Goal: Task Accomplishment & Management: Use online tool/utility

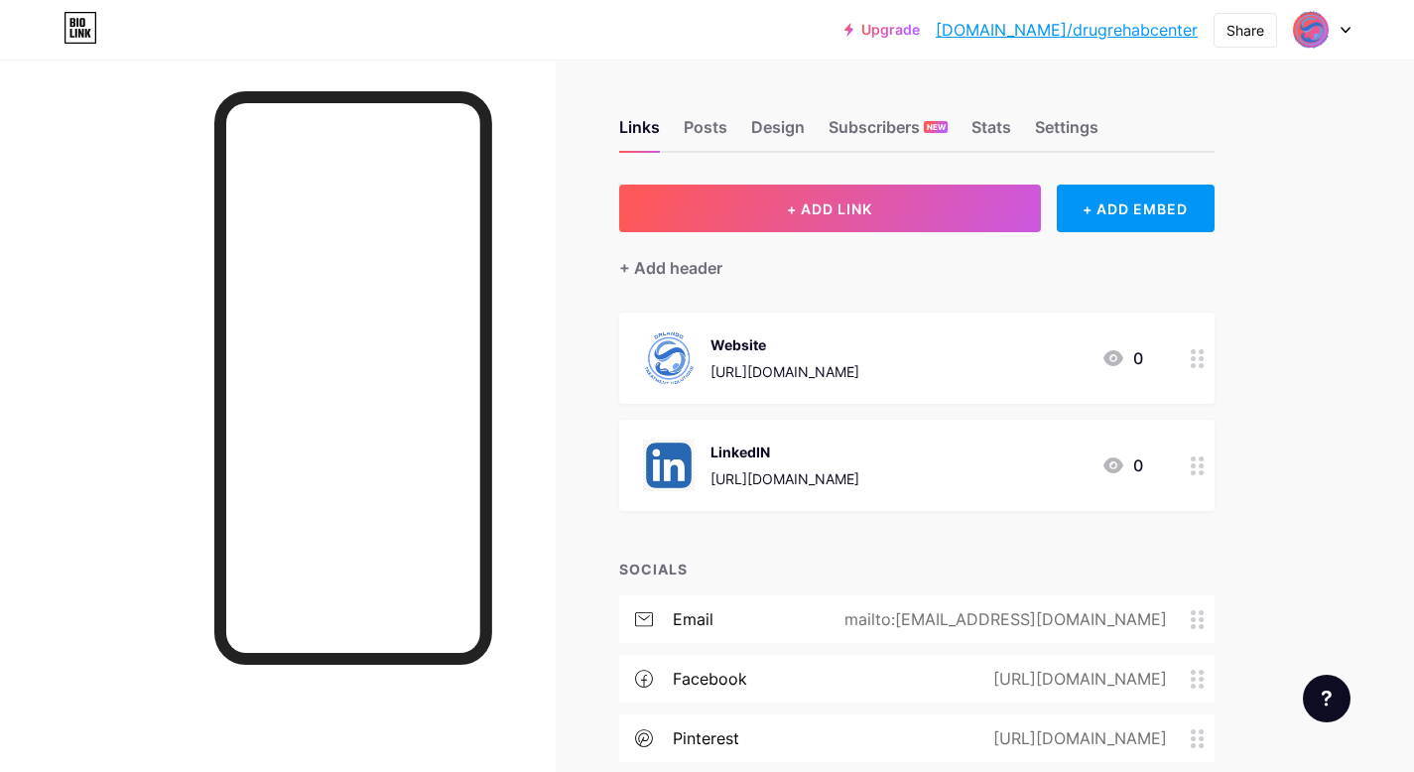
click at [1197, 363] on icon at bounding box center [1198, 358] width 14 height 19
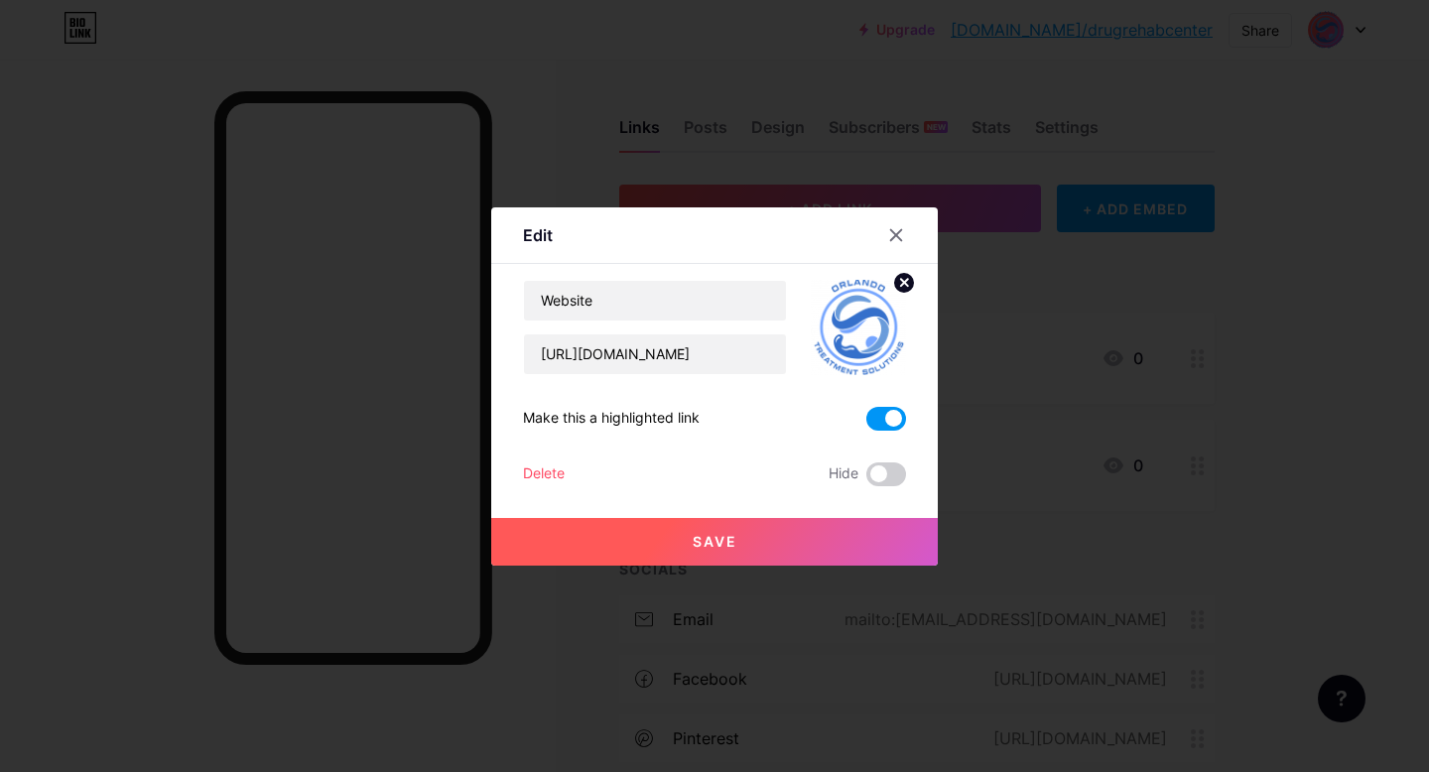
click at [880, 422] on span at bounding box center [887, 419] width 40 height 24
click at [867, 424] on input "checkbox" at bounding box center [867, 424] width 0 height 0
click at [891, 238] on icon at bounding box center [896, 235] width 16 height 16
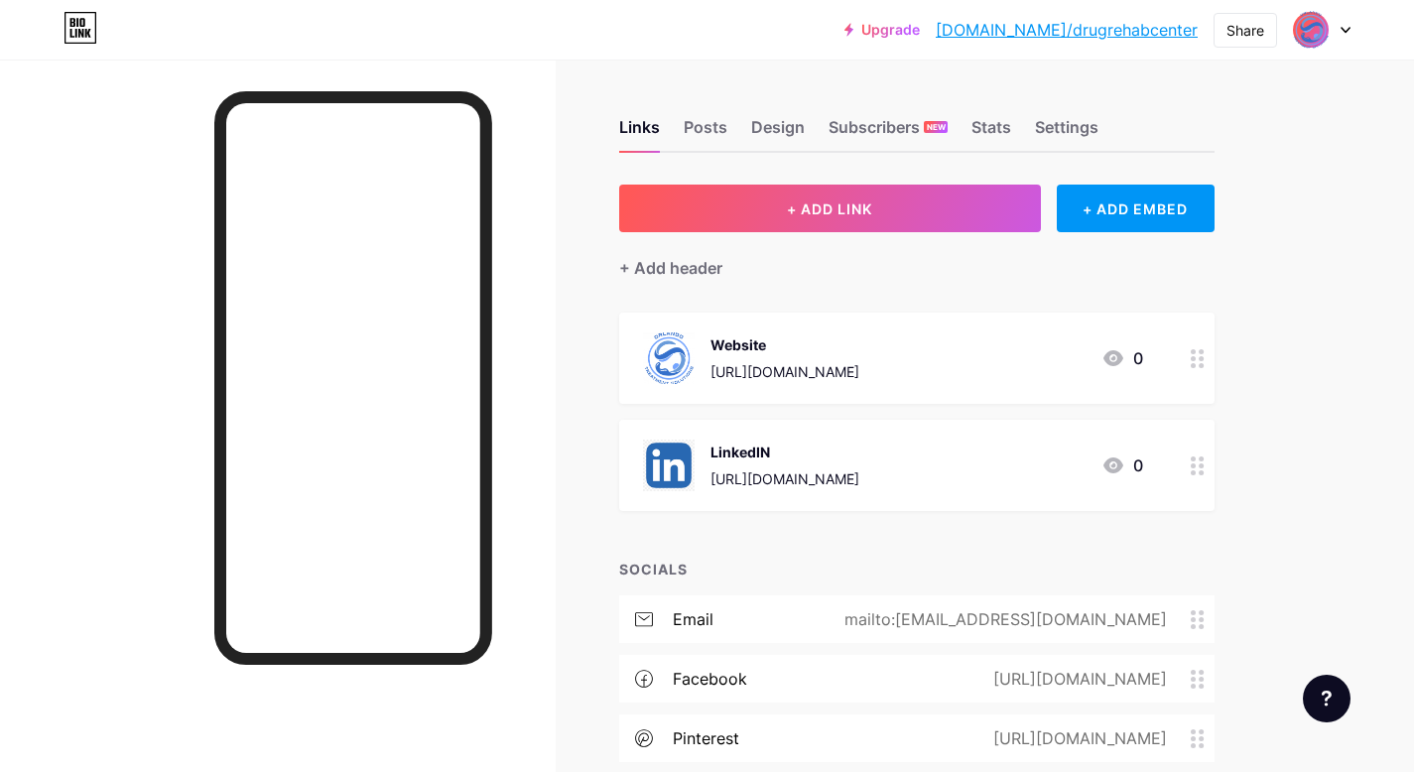
click at [1190, 462] on div at bounding box center [1198, 465] width 34 height 91
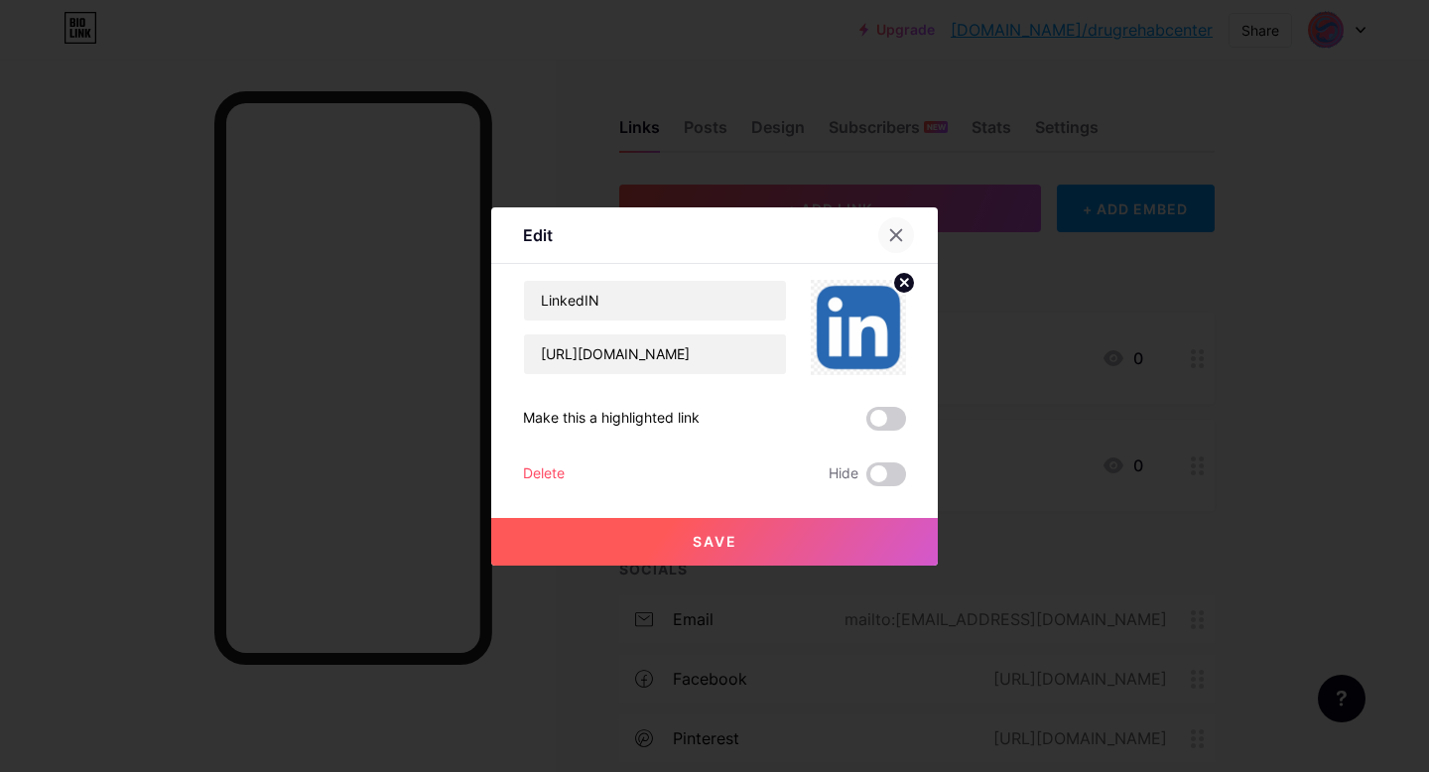
click at [896, 233] on icon at bounding box center [896, 235] width 16 height 16
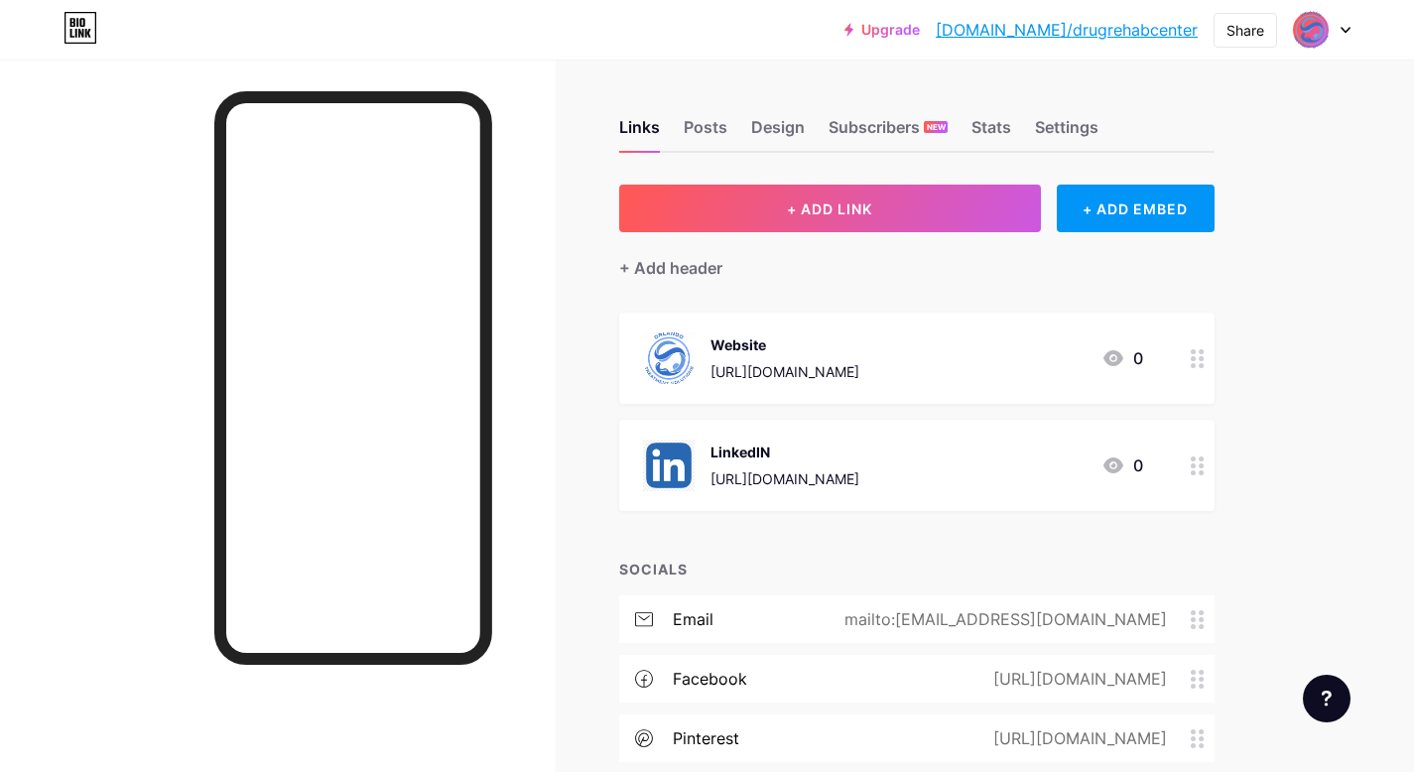
click at [1199, 352] on icon at bounding box center [1198, 358] width 14 height 19
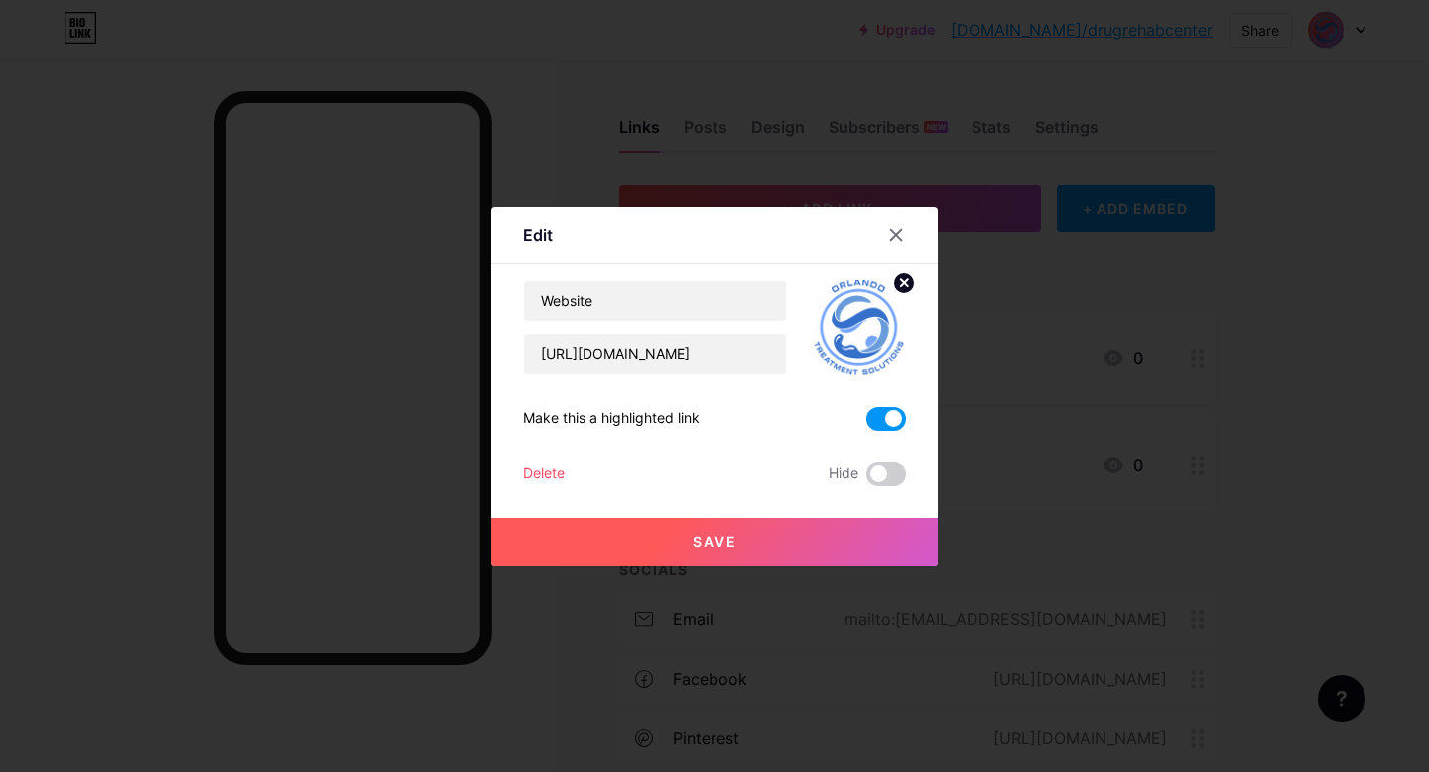
click at [867, 417] on span at bounding box center [887, 419] width 40 height 24
click at [867, 424] on input "checkbox" at bounding box center [867, 424] width 0 height 0
click at [762, 545] on button "Save" at bounding box center [714, 542] width 447 height 48
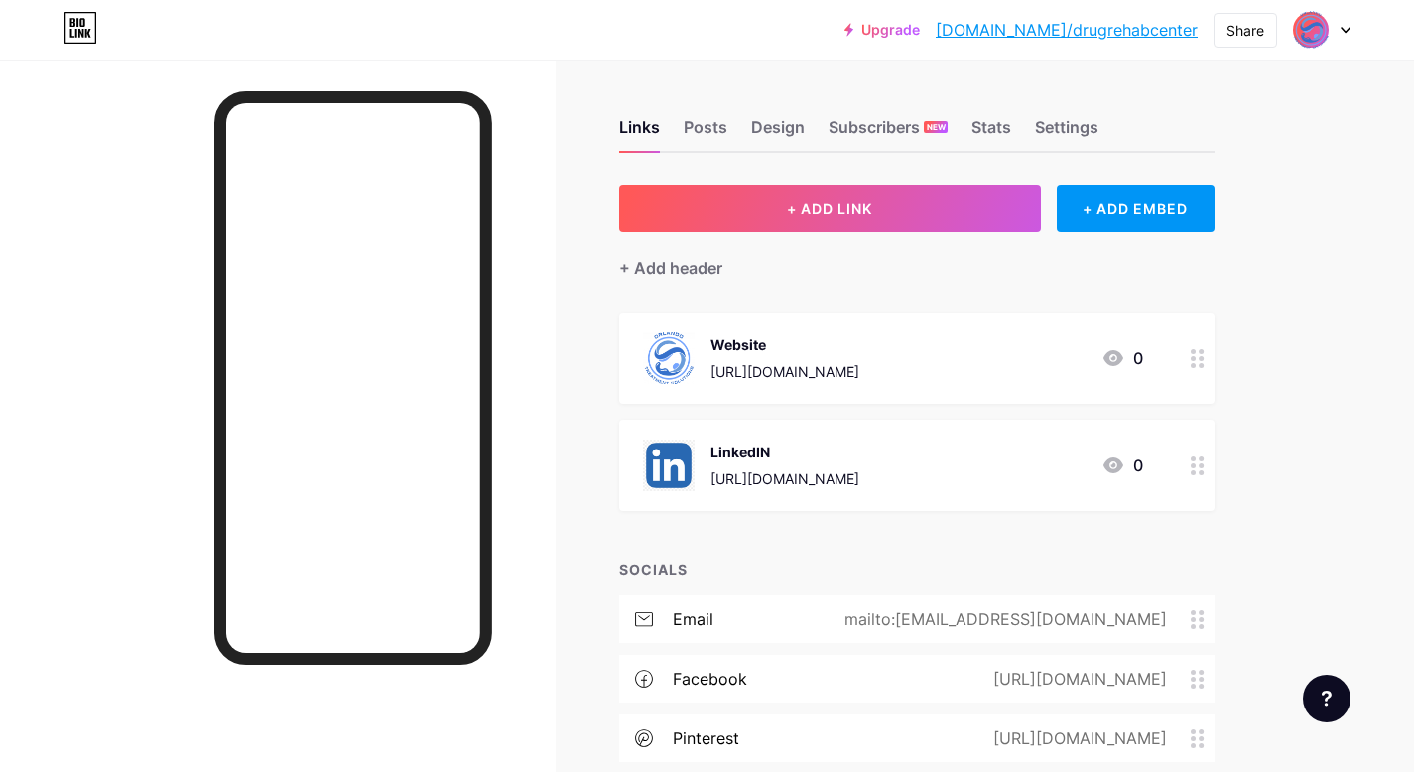
click at [1198, 361] on icon at bounding box center [1198, 358] width 14 height 19
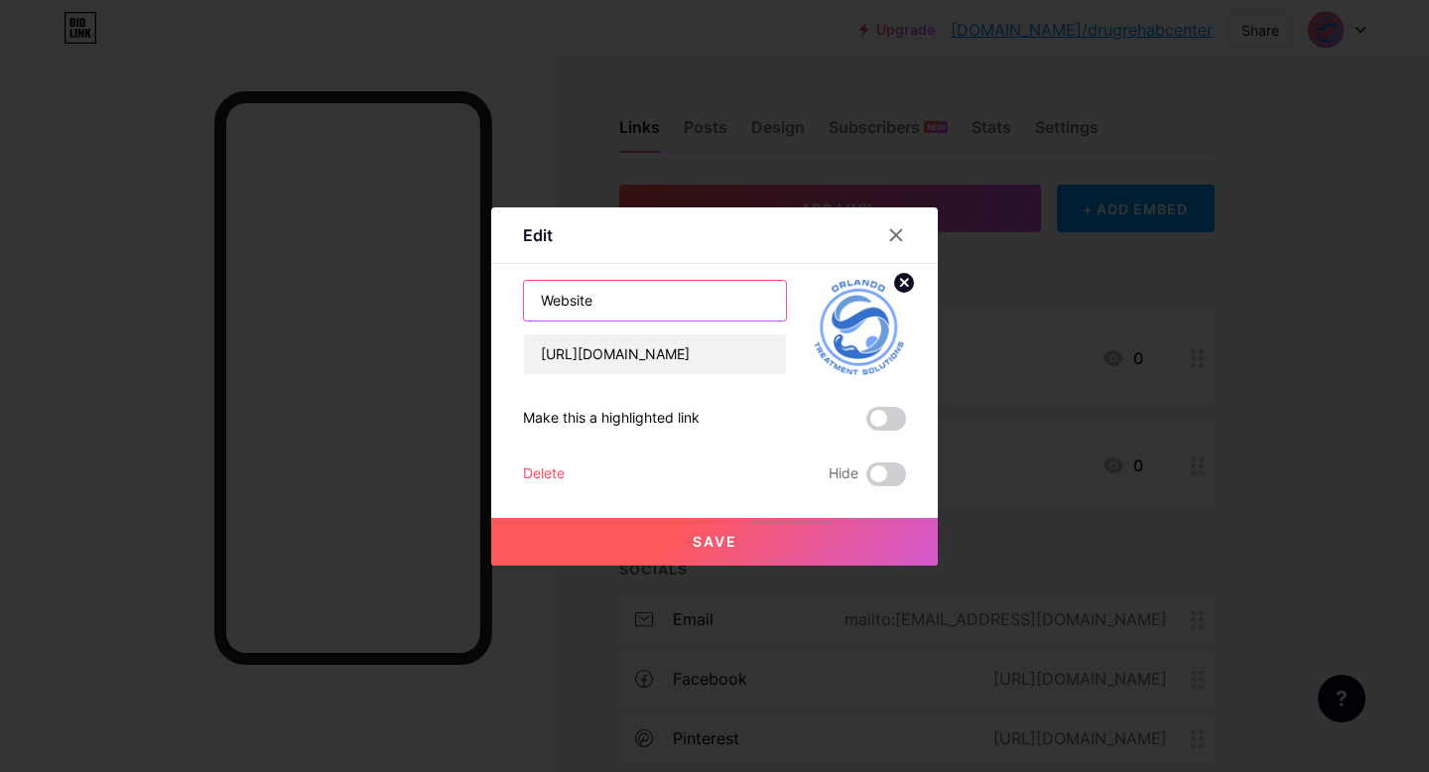
click at [610, 292] on input "Website" at bounding box center [655, 301] width 262 height 40
paste input "Substance Abuse & Mental Health Treatment Center, [GEOGRAPHIC_DATA]"
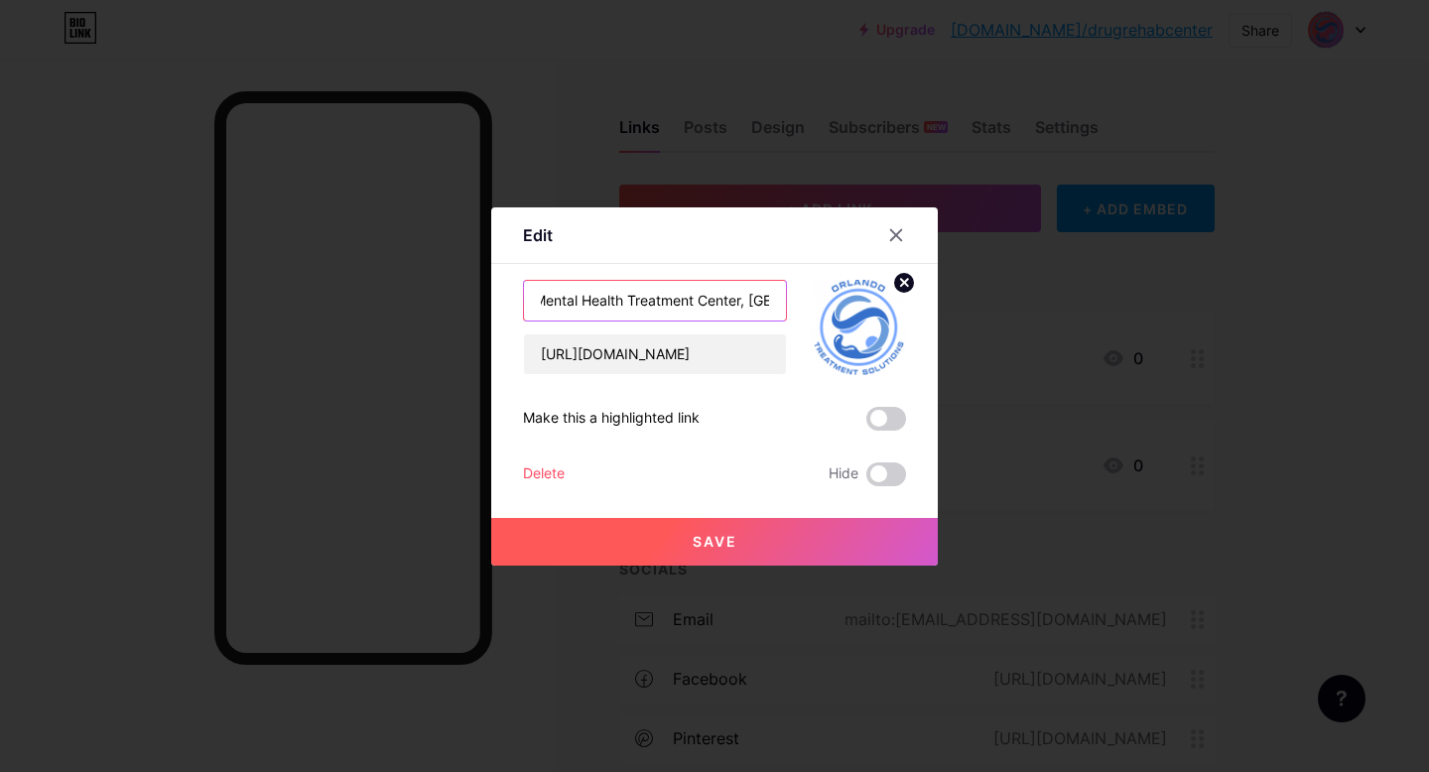
type input "Substance Abuse & Mental Health Treatment Center, [GEOGRAPHIC_DATA]"
click at [769, 532] on button "Save" at bounding box center [714, 542] width 447 height 48
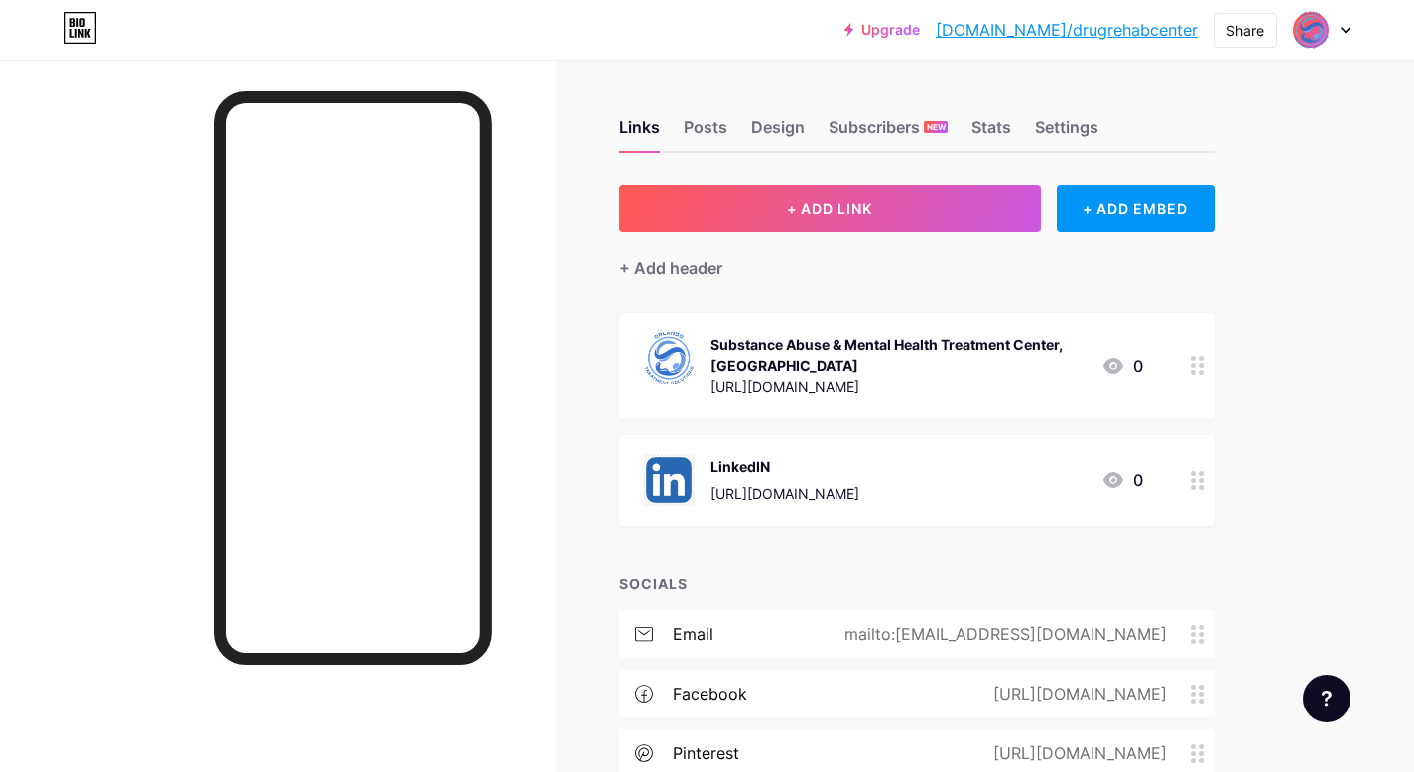
click at [1194, 363] on circle at bounding box center [1193, 365] width 5 height 5
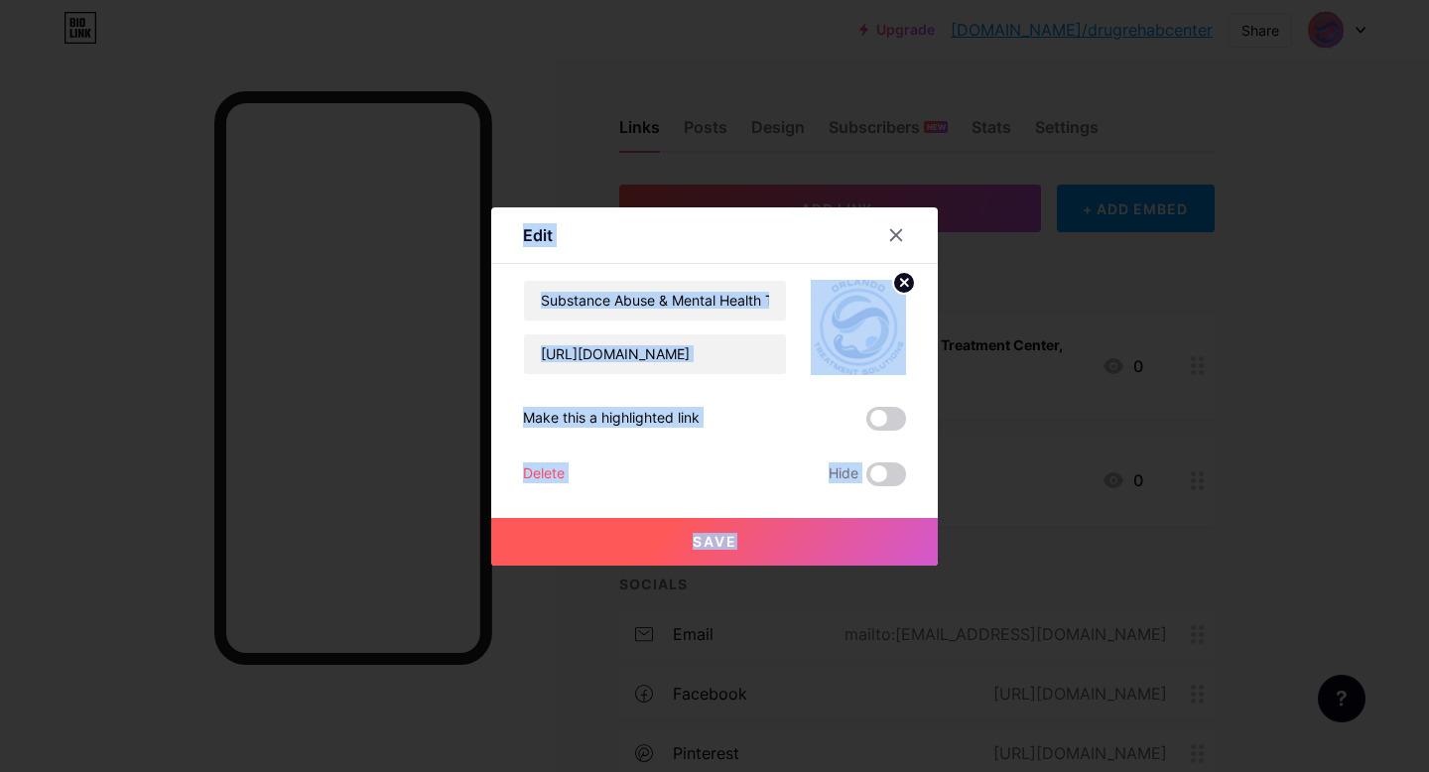
click at [1194, 363] on div at bounding box center [714, 386] width 1429 height 772
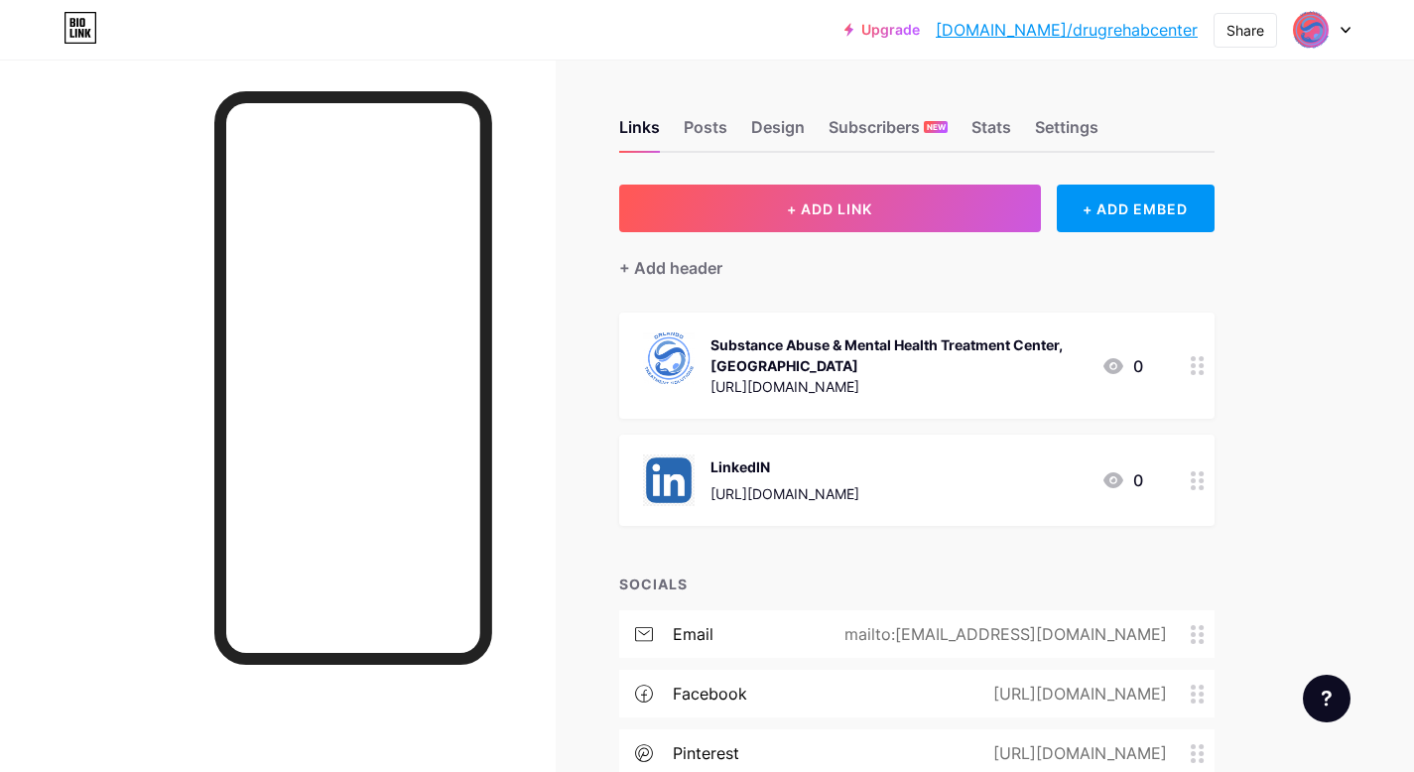
click at [1194, 363] on circle at bounding box center [1193, 365] width 5 height 5
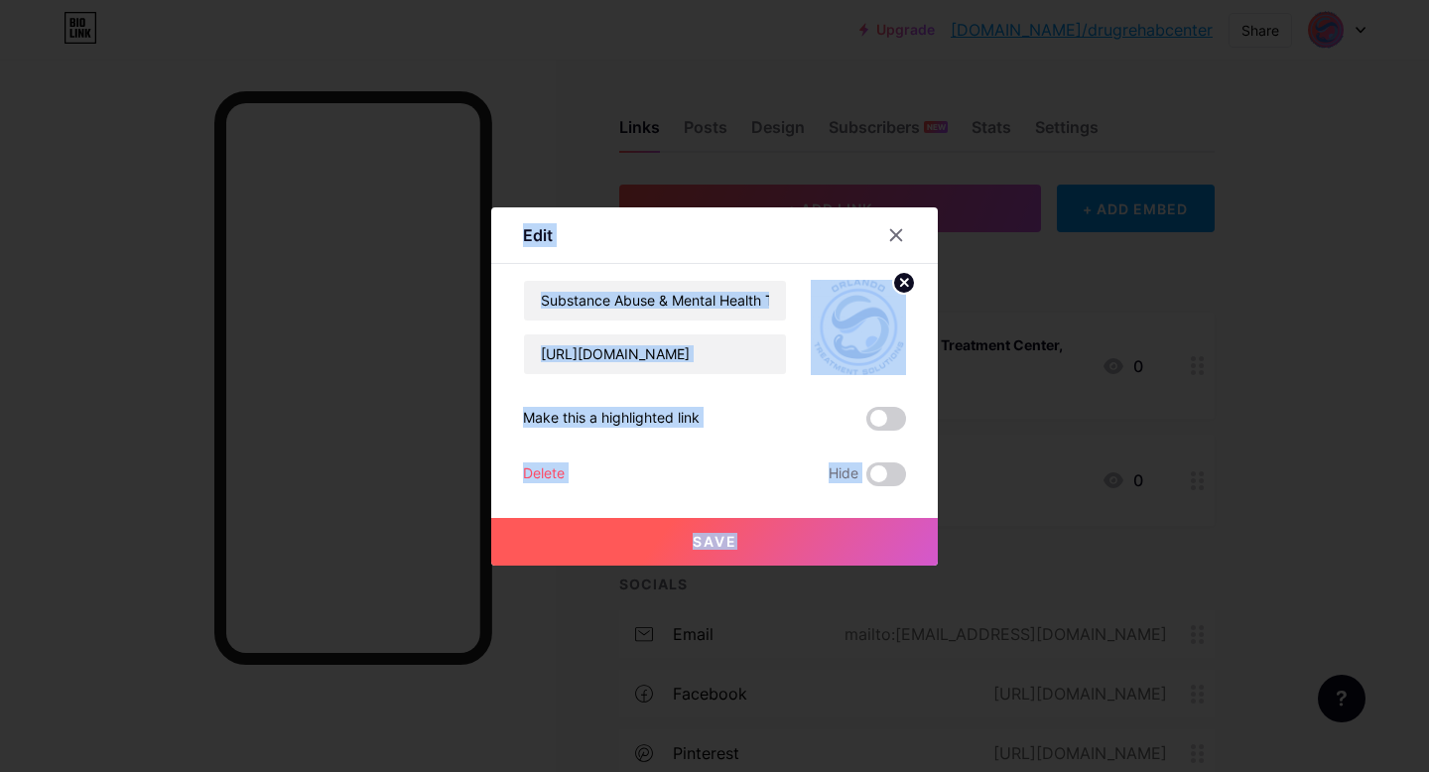
click at [1194, 363] on div at bounding box center [714, 386] width 1429 height 772
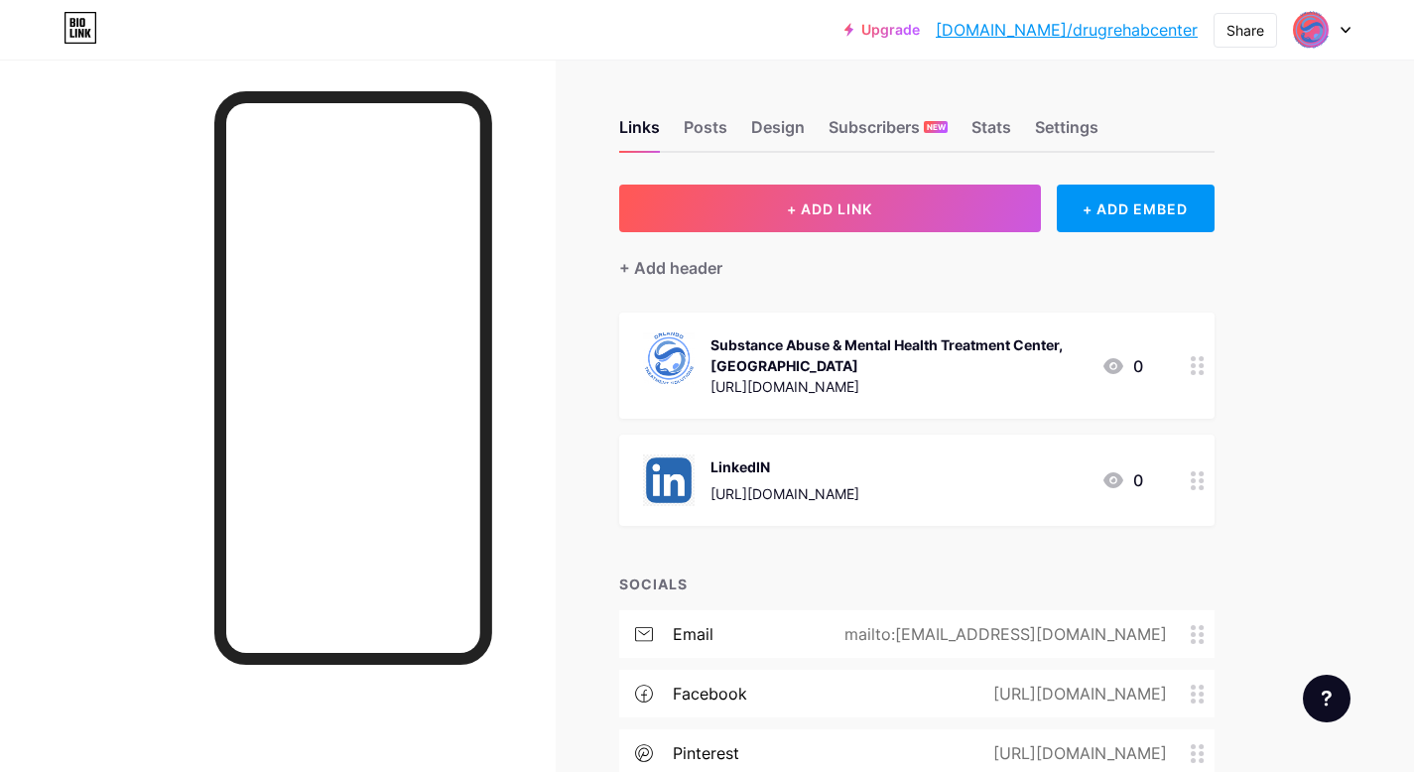
click at [1194, 363] on circle at bounding box center [1193, 365] width 5 height 5
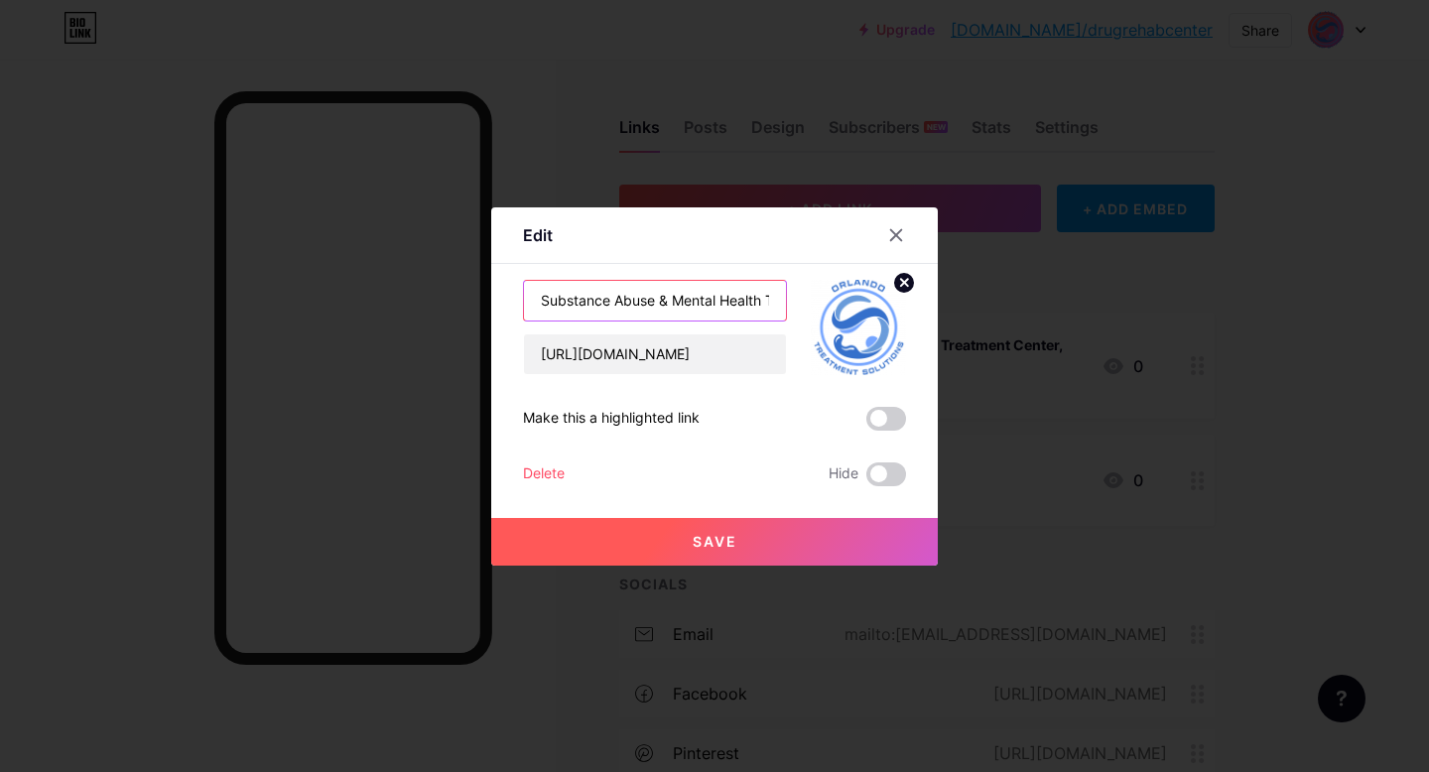
click at [752, 311] on input "Substance Abuse & Mental Health Treatment Center, [GEOGRAPHIC_DATA]" at bounding box center [655, 301] width 262 height 40
type input "Substance Abuse Treatment Center"
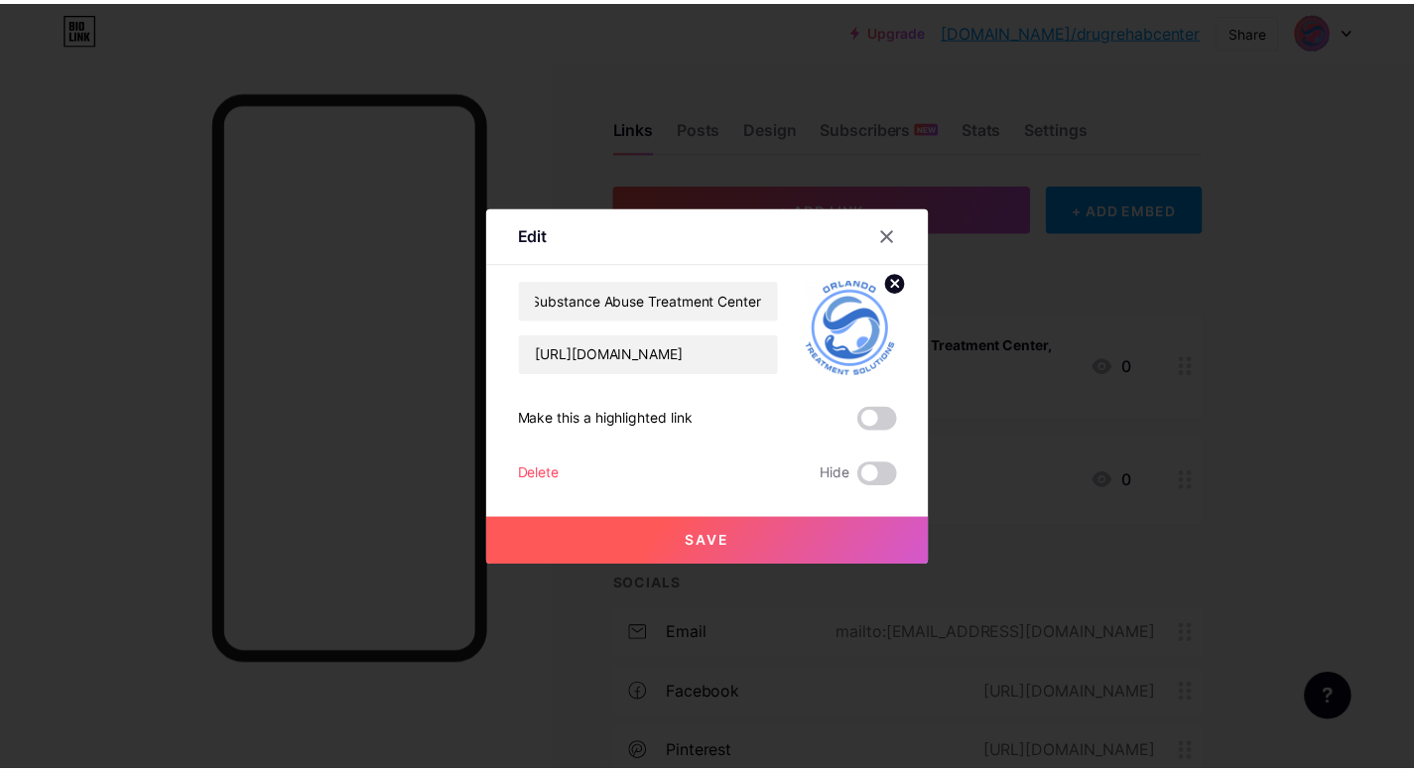
scroll to position [0, 0]
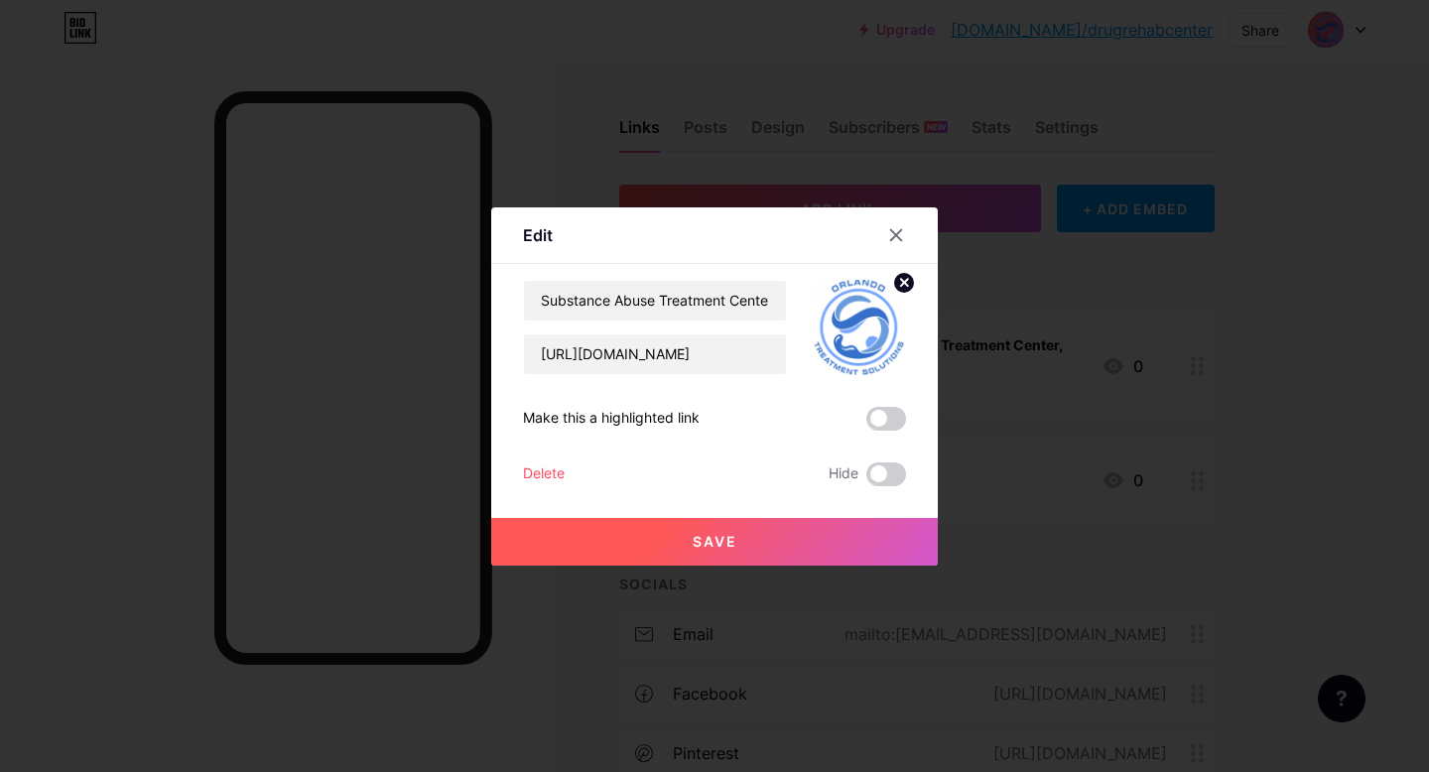
click at [886, 541] on button "Save" at bounding box center [714, 542] width 447 height 48
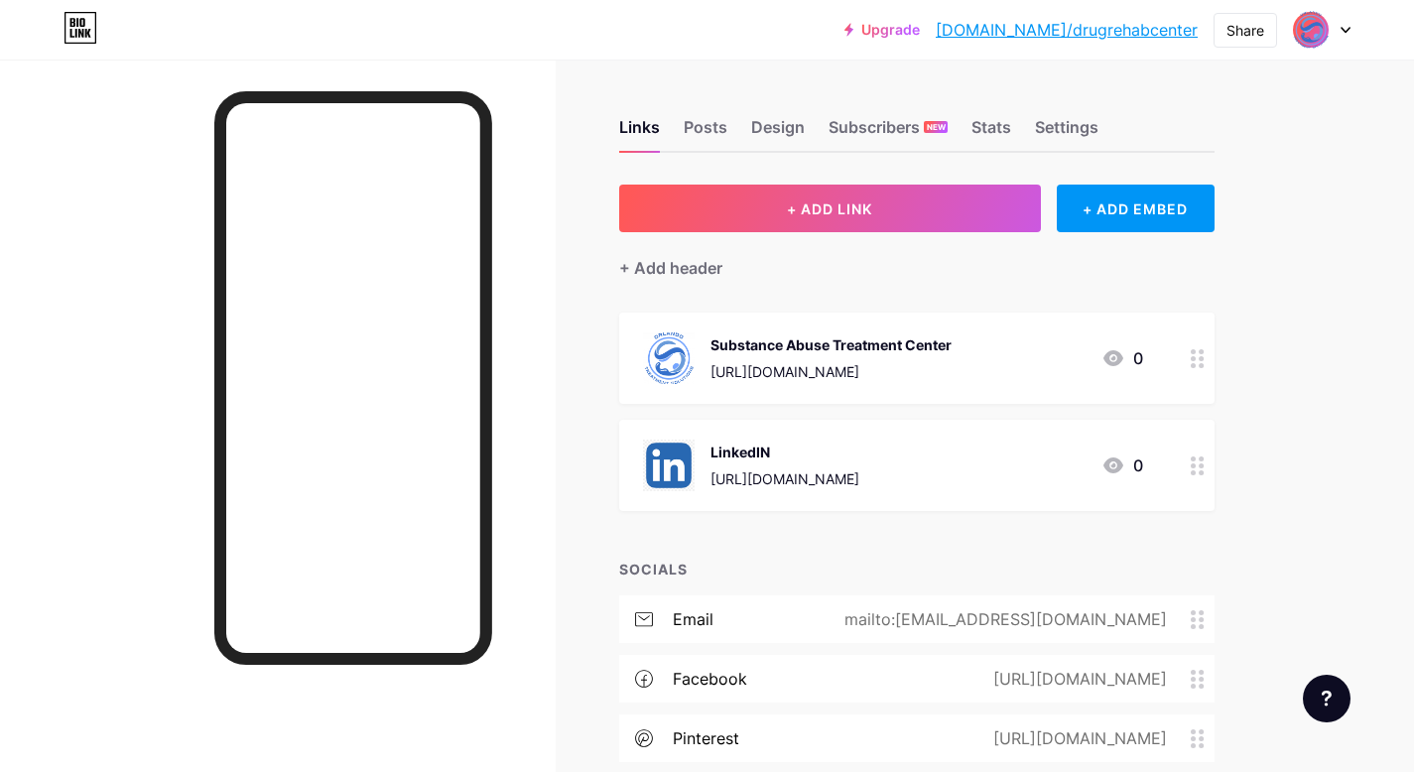
click at [1340, 23] on div at bounding box center [1322, 30] width 58 height 36
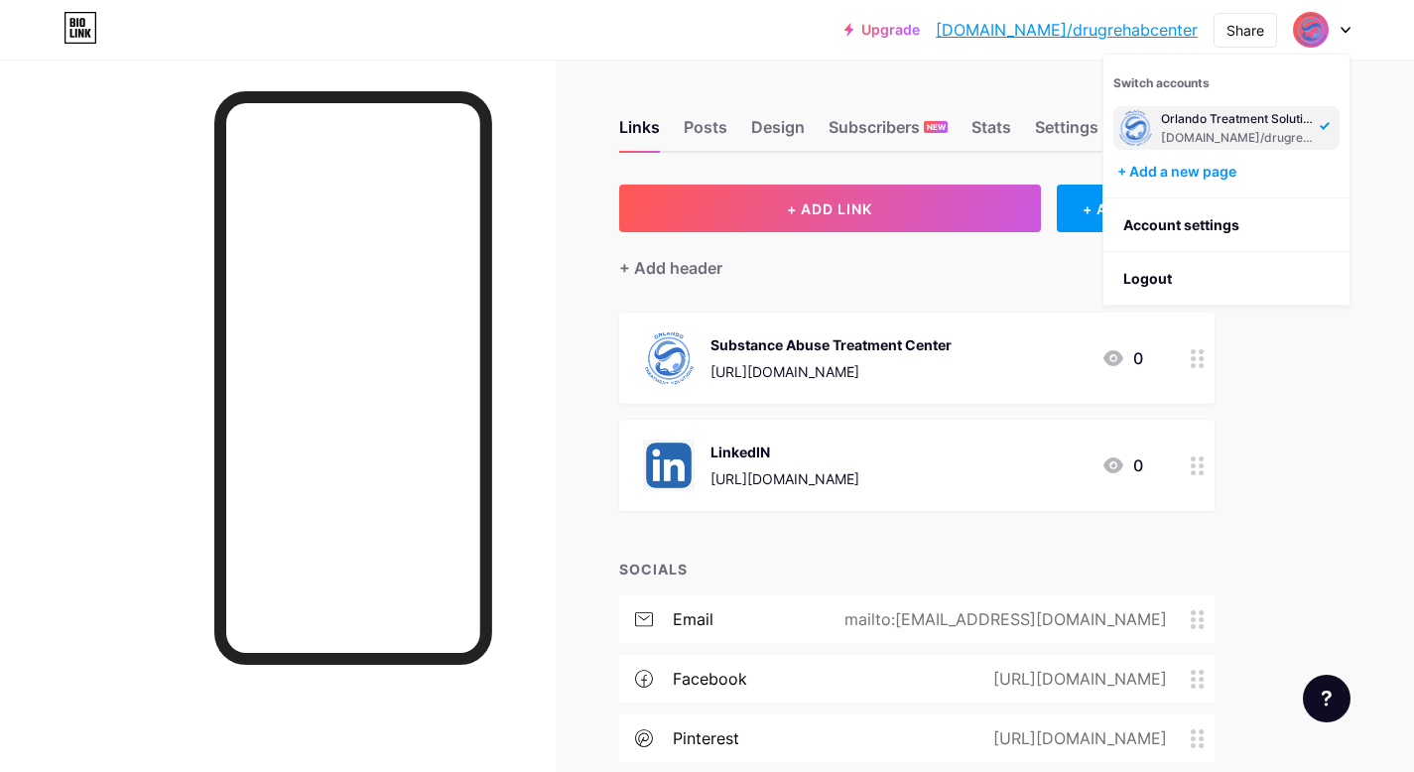
click at [47, 321] on div at bounding box center [278, 446] width 556 height 772
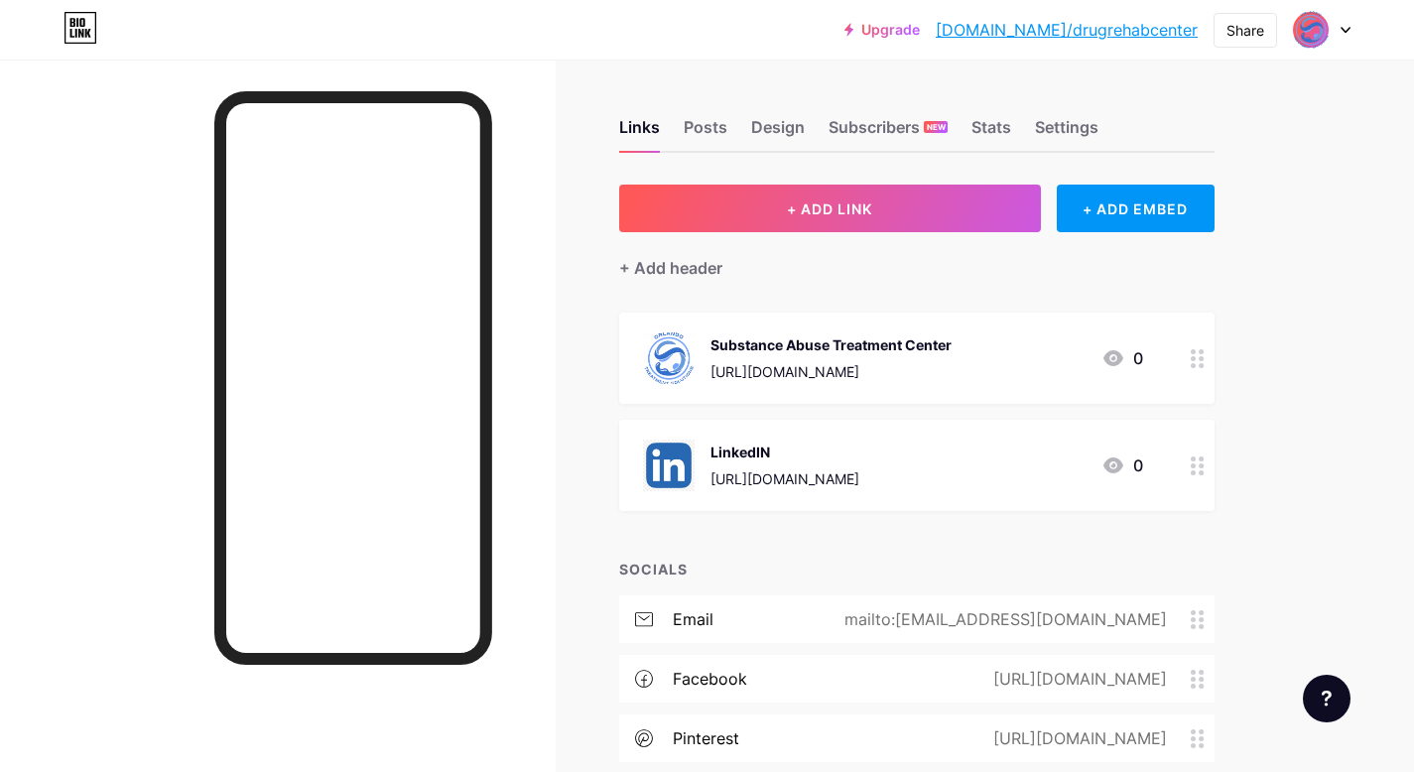
click at [1339, 28] on div at bounding box center [1322, 30] width 58 height 36
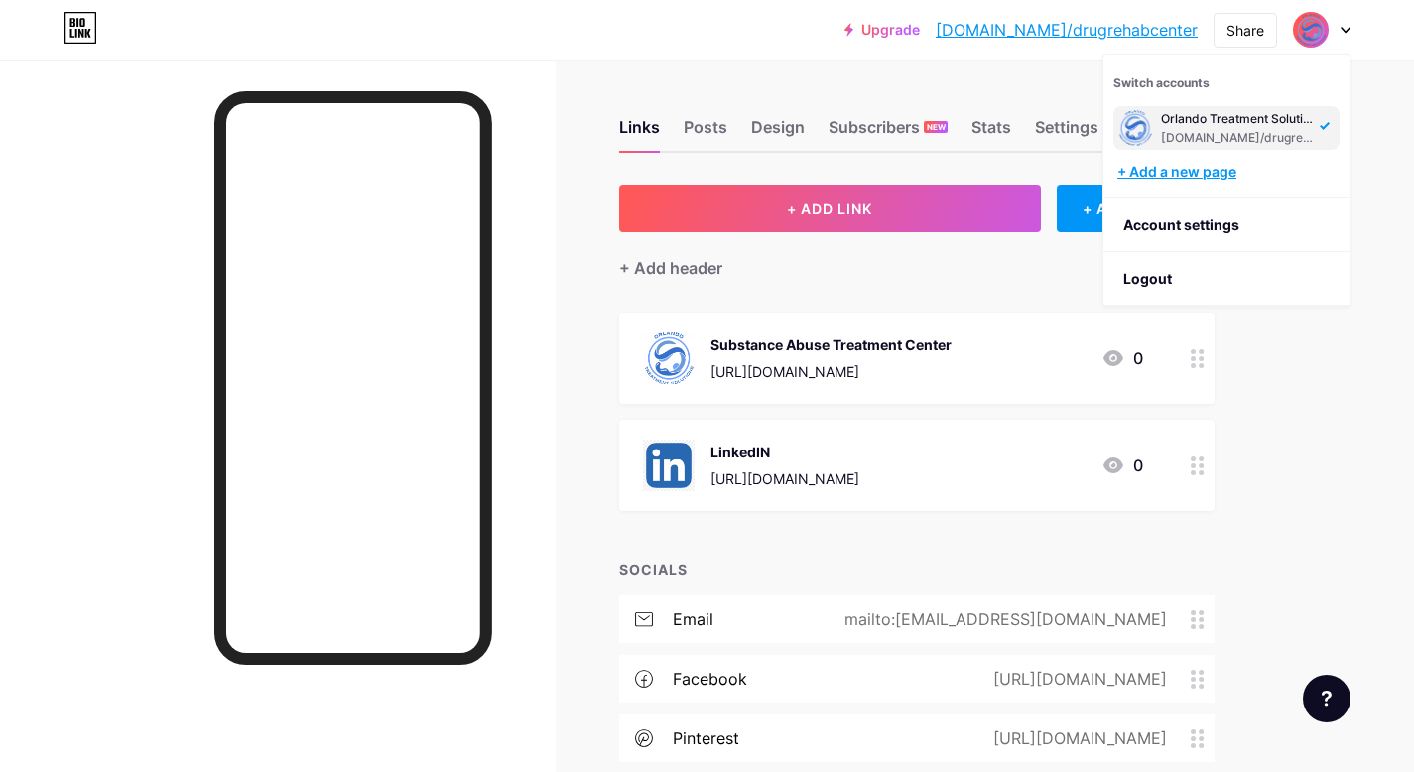
click at [1216, 176] on div "+ Add a new page" at bounding box center [1229, 172] width 222 height 20
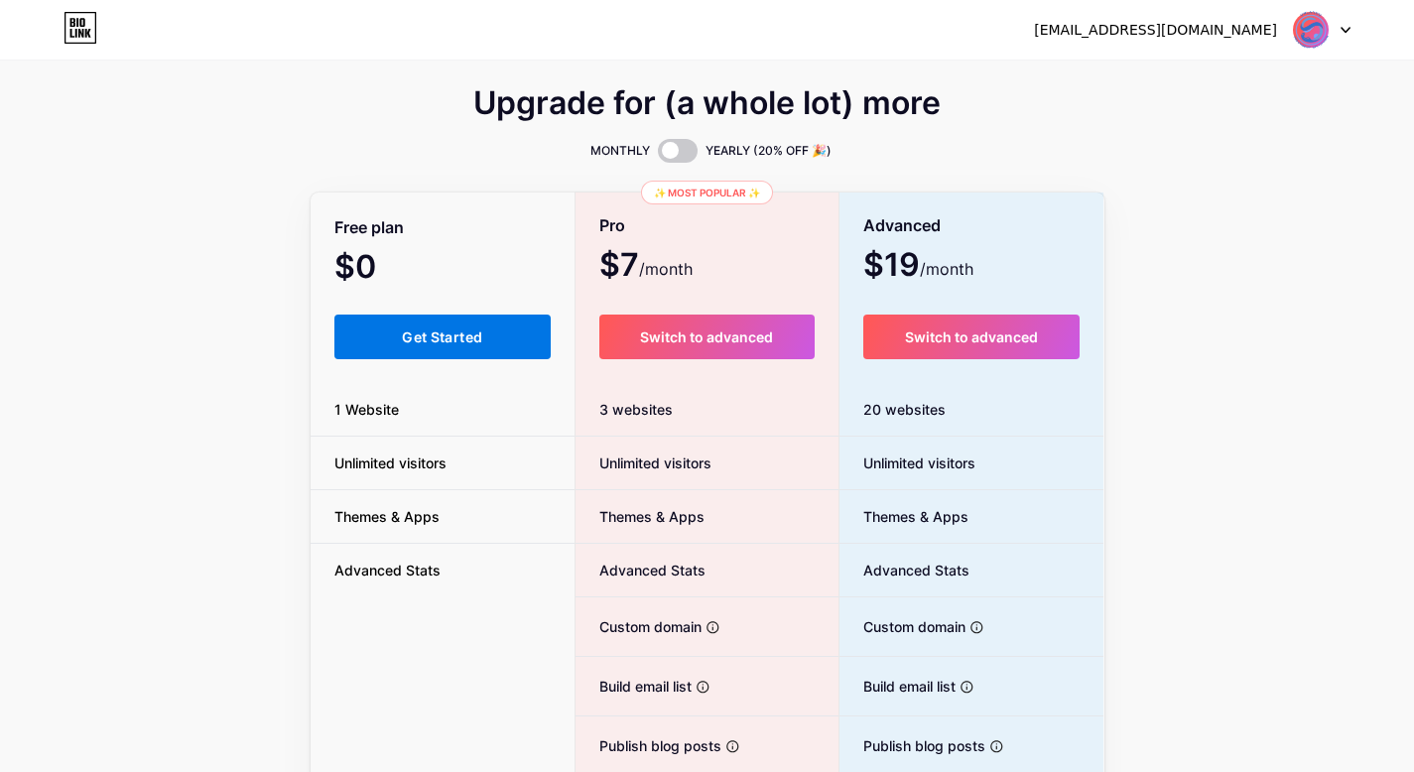
click at [365, 324] on button "Get Started" at bounding box center [443, 337] width 217 height 45
